Goal: Task Accomplishment & Management: Manage account settings

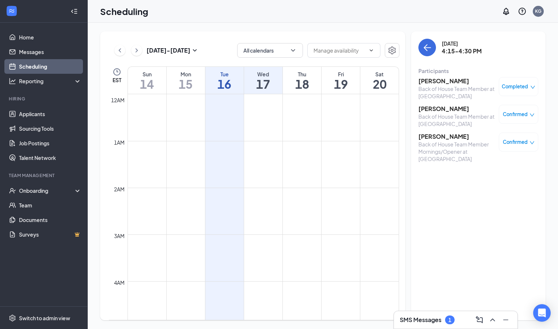
scroll to position [592, 0]
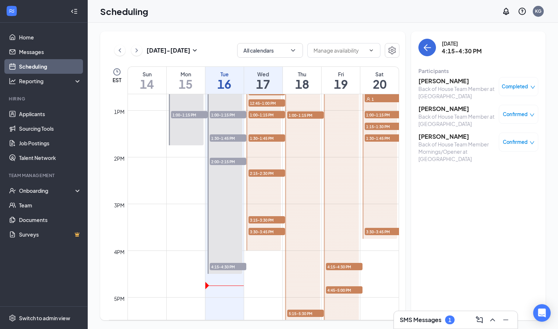
click at [418, 318] on h3 "SMS Messages" at bounding box center [421, 320] width 42 height 8
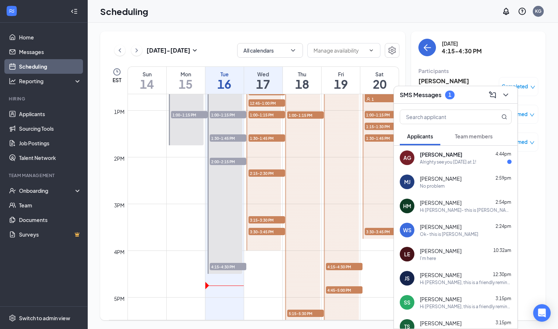
click at [454, 162] on div "Alrighty see you [DATE] at 1!" at bounding box center [448, 162] width 56 height 6
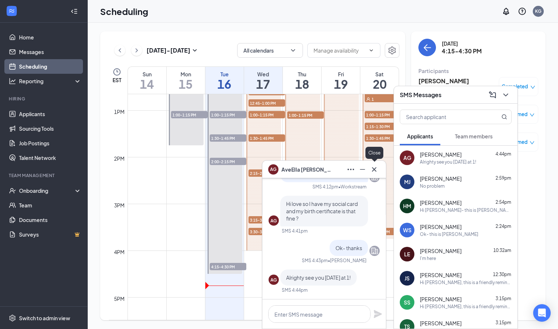
click at [375, 170] on icon "Cross" at bounding box center [374, 169] width 9 height 9
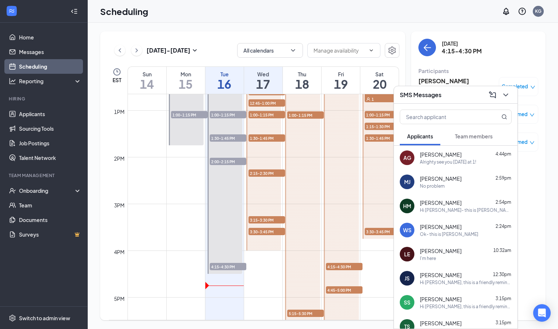
click at [442, 186] on div "No problem" at bounding box center [432, 186] width 25 height 6
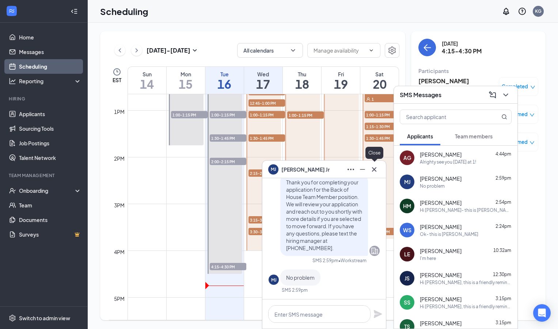
click at [375, 167] on icon "Cross" at bounding box center [374, 169] width 9 height 9
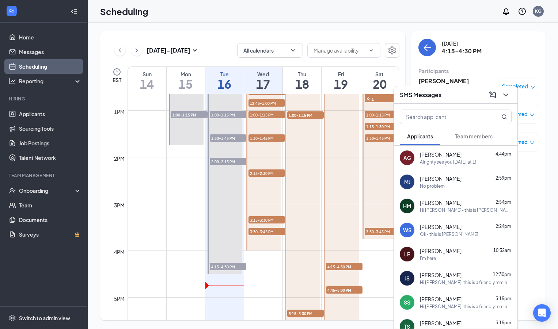
click at [432, 212] on div "Hi [PERSON_NAME]- this is [PERSON_NAME] from [DEMOGRAPHIC_DATA]-fil-A Savannah …" at bounding box center [466, 210] width 92 height 6
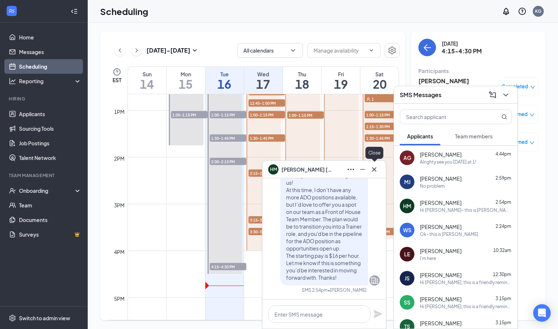
click at [375, 168] on icon "Cross" at bounding box center [374, 169] width 4 height 4
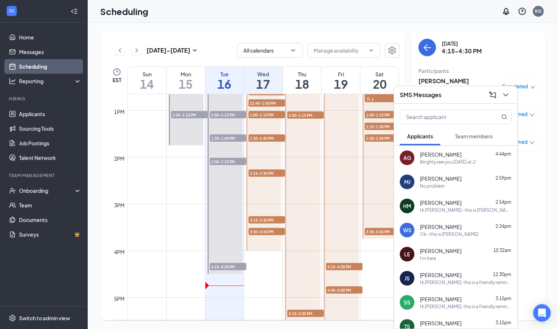
click at [436, 233] on div "Ok- this is [PERSON_NAME]" at bounding box center [449, 234] width 58 height 6
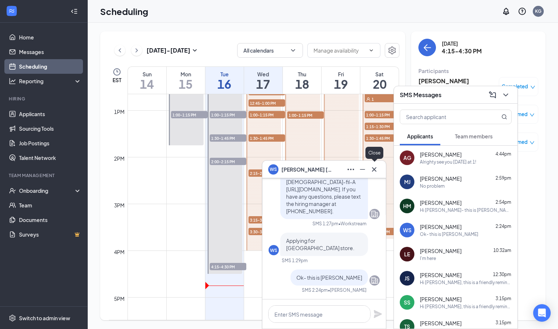
click at [374, 169] on icon "Cross" at bounding box center [374, 169] width 4 height 4
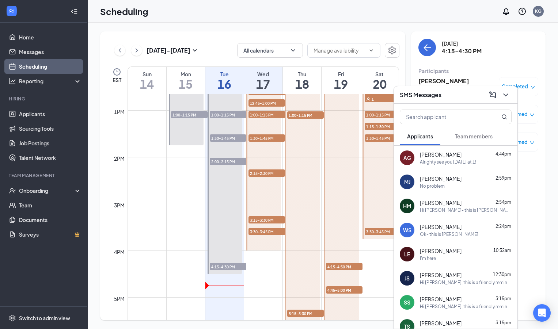
click at [444, 157] on span "[PERSON_NAME]" at bounding box center [441, 154] width 42 height 7
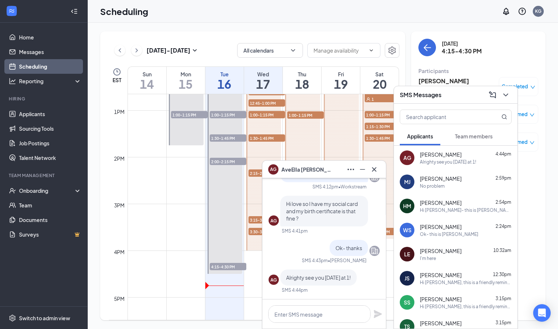
click at [302, 166] on span "[PERSON_NAME]" at bounding box center [306, 169] width 51 height 8
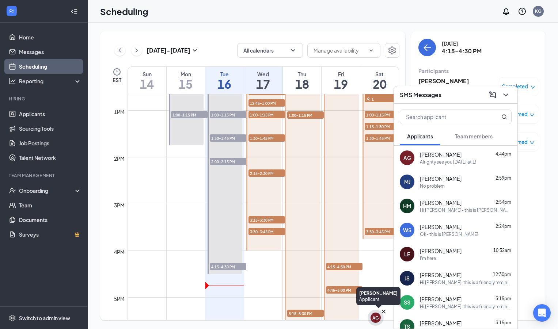
click at [377, 318] on div "AG" at bounding box center [375, 318] width 7 height 6
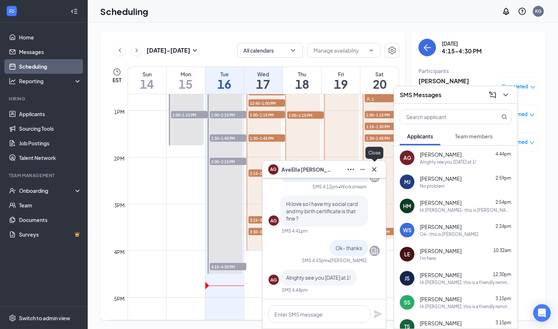
click at [376, 169] on icon "Cross" at bounding box center [374, 169] width 9 height 9
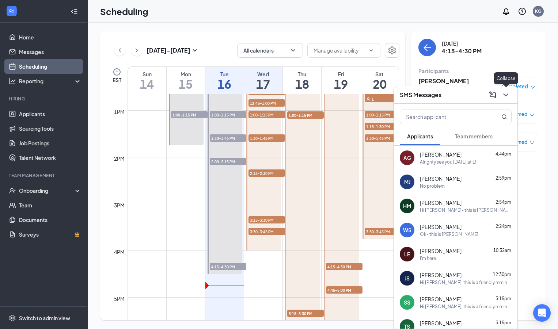
click at [505, 95] on icon "ChevronDown" at bounding box center [505, 94] width 5 height 3
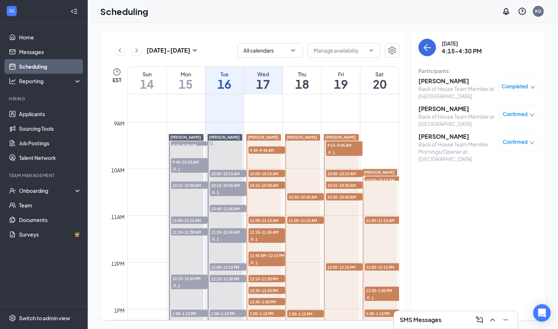
scroll to position [381, 0]
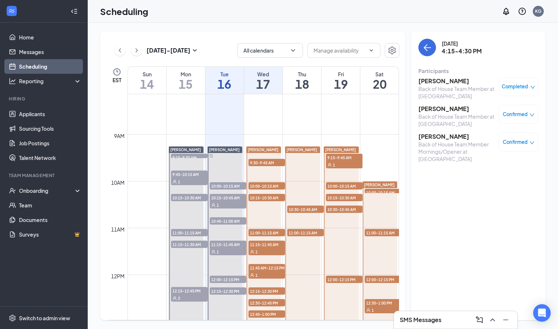
click at [270, 164] on span "9:30-9:45 AM" at bounding box center [266, 162] width 37 height 7
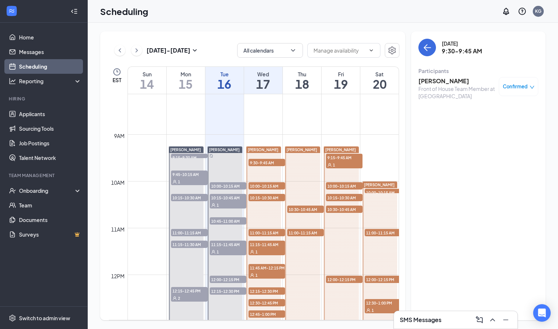
click at [271, 183] on span "10:00-10:15 AM" at bounding box center [266, 185] width 37 height 7
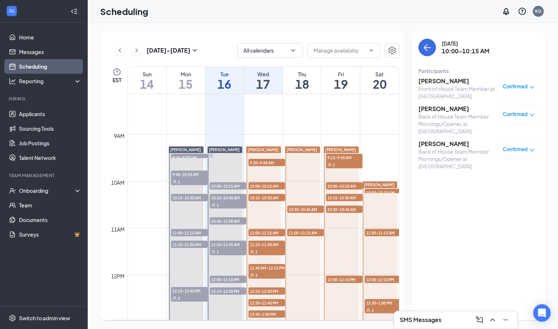
click at [273, 198] on span "10:15-10:30 AM" at bounding box center [266, 197] width 37 height 7
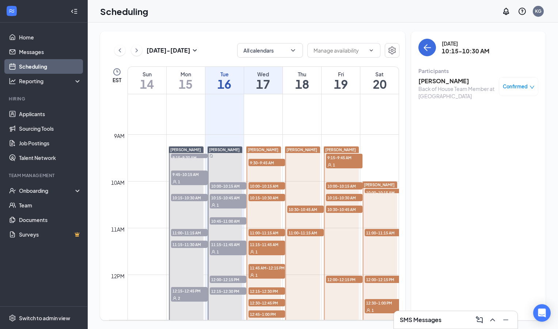
click at [270, 231] on span "11:00-11:15 AM" at bounding box center [266, 232] width 37 height 7
click at [270, 249] on div "1" at bounding box center [266, 251] width 37 height 7
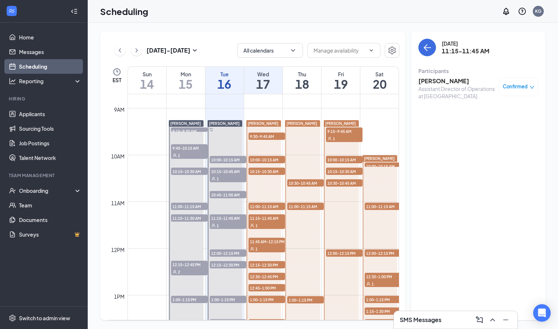
click at [270, 244] on span "11:45 AM-12:15 PM" at bounding box center [266, 241] width 37 height 7
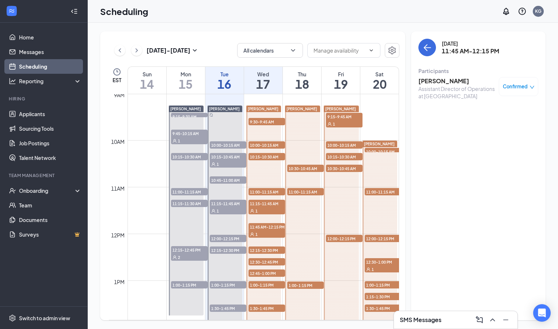
scroll to position [424, 0]
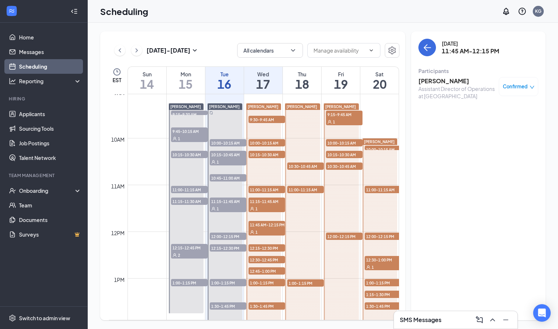
click at [268, 250] on span "12:15-12:30 PM" at bounding box center [266, 247] width 37 height 7
click at [268, 260] on span "12:30-12:45 PM" at bounding box center [266, 259] width 37 height 7
click at [268, 270] on span "12:45-1:00 PM" at bounding box center [266, 270] width 37 height 7
click at [268, 284] on span "1:00-1:15 PM" at bounding box center [266, 282] width 37 height 7
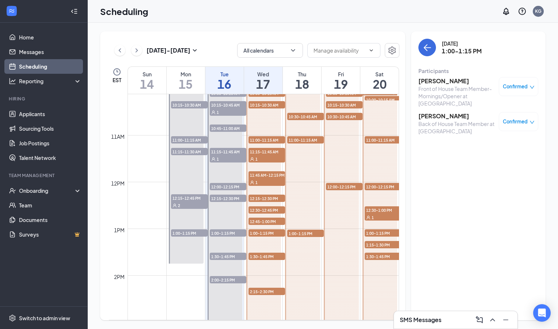
scroll to position [480, 0]
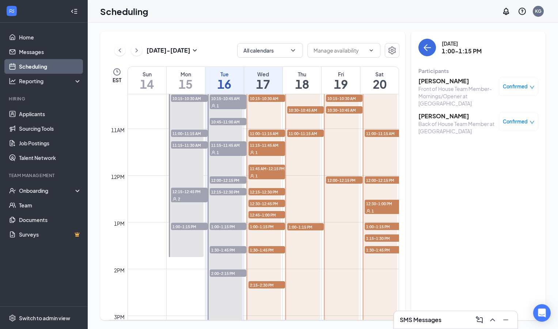
click at [454, 116] on h3 "[PERSON_NAME]" at bounding box center [456, 116] width 77 height 8
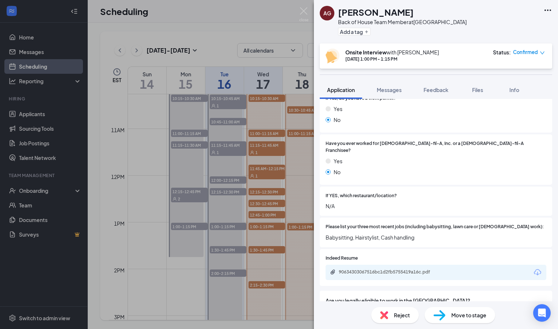
scroll to position [202, 0]
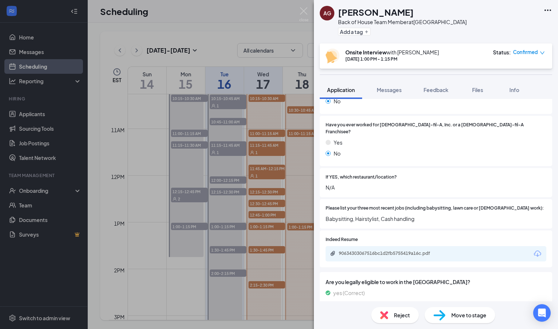
click at [372, 255] on div "90634303067516bc1d2fb5755419a16c.pdf" at bounding box center [390, 254] width 102 height 6
click at [307, 9] on img at bounding box center [303, 14] width 9 height 14
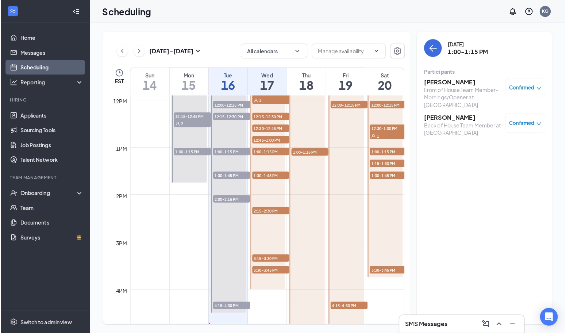
scroll to position [559, 0]
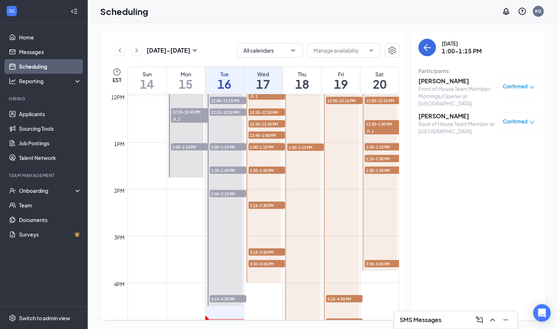
click at [262, 264] on span "3:30-3:45 PM" at bounding box center [266, 263] width 37 height 7
click at [264, 249] on span "3:15-3:30 PM" at bounding box center [266, 251] width 37 height 7
click at [267, 206] on span "2:15-2:30 PM" at bounding box center [266, 205] width 37 height 7
click at [267, 172] on span "1:30-1:45 PM" at bounding box center [266, 170] width 37 height 7
click at [274, 148] on span "1:00-1:15 PM" at bounding box center [266, 146] width 37 height 7
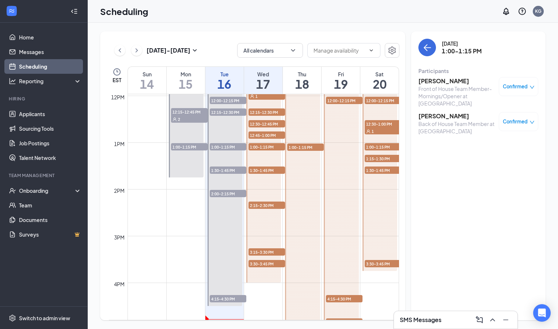
click at [275, 172] on span "1:30-1:45 PM" at bounding box center [266, 170] width 37 height 7
click at [435, 82] on h3 "[PERSON_NAME]" at bounding box center [456, 81] width 77 height 8
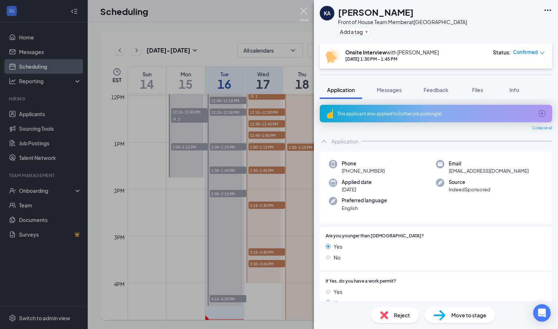
click at [304, 11] on img at bounding box center [303, 14] width 9 height 14
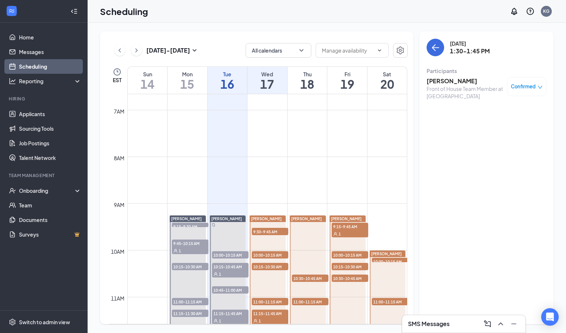
scroll to position [332, 0]
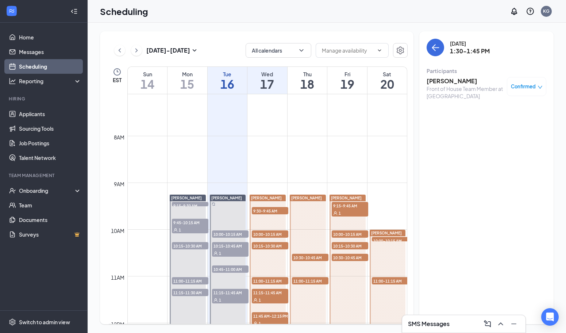
click at [271, 210] on span "9:30-9:45 AM" at bounding box center [270, 210] width 37 height 7
click at [458, 83] on h3 "[PERSON_NAME]" at bounding box center [465, 81] width 77 height 8
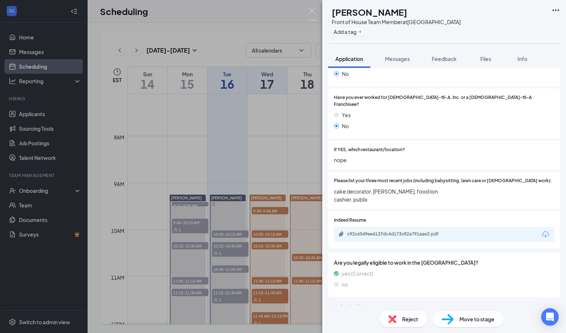
scroll to position [200, 0]
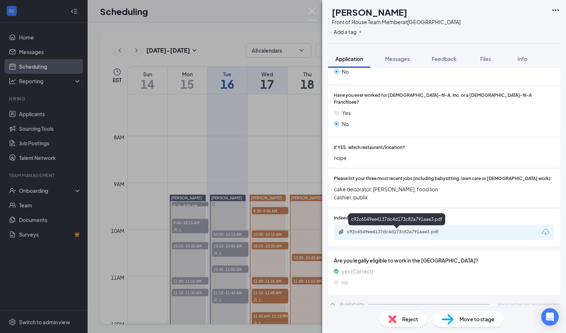
click at [399, 230] on div "c92c6549ee4137dc4d173c82a791aae3.pdf" at bounding box center [398, 232] width 102 height 6
click at [257, 187] on div "SP [PERSON_NAME] Front of House Team Member at [GEOGRAPHIC_DATA] Add a tag Appl…" at bounding box center [283, 166] width 566 height 333
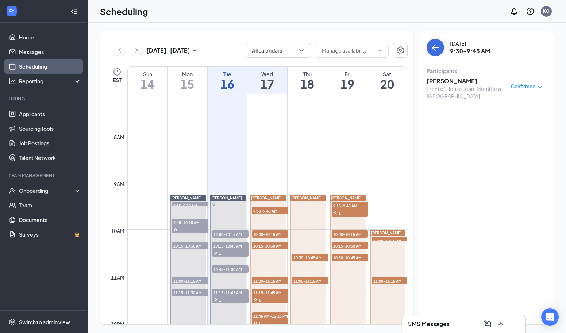
click at [269, 232] on span "10:00-10:15 AM" at bounding box center [270, 233] width 37 height 7
